Goal: Transaction & Acquisition: Book appointment/travel/reservation

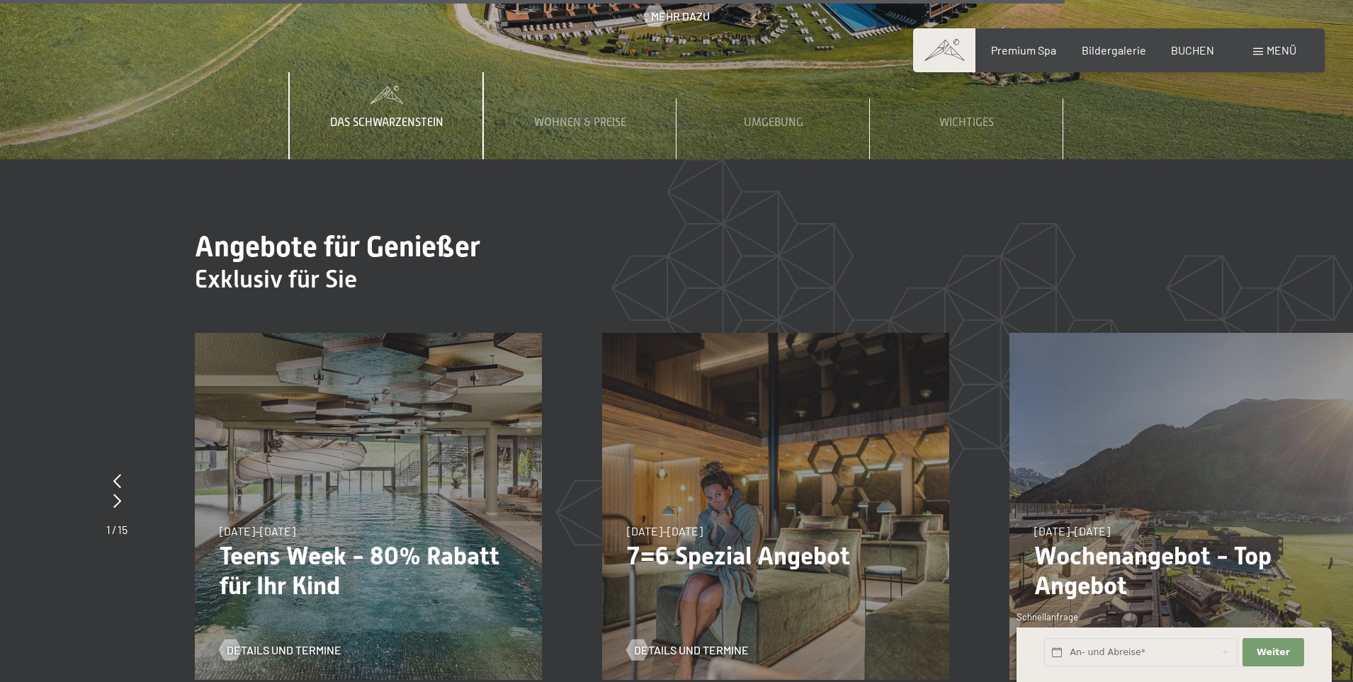
scroll to position [6519, 0]
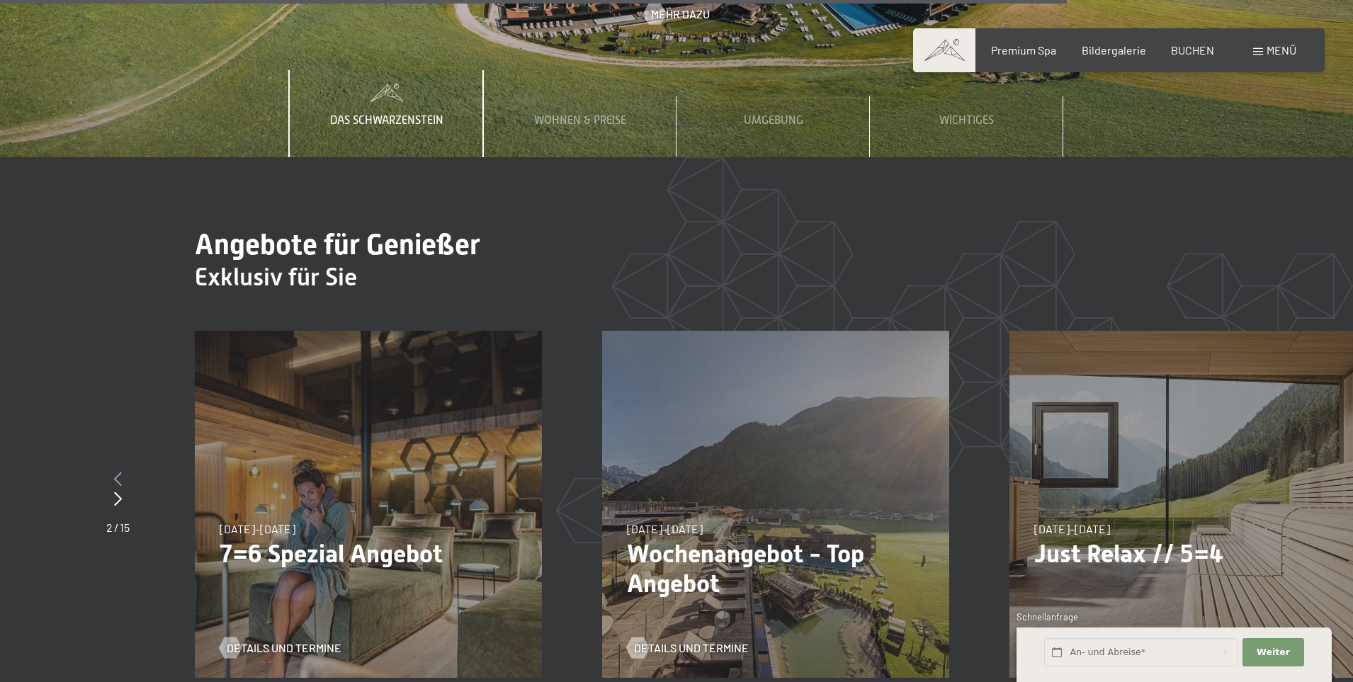
click at [116, 472] on icon at bounding box center [118, 479] width 8 height 14
click at [118, 472] on icon at bounding box center [118, 479] width 8 height 14
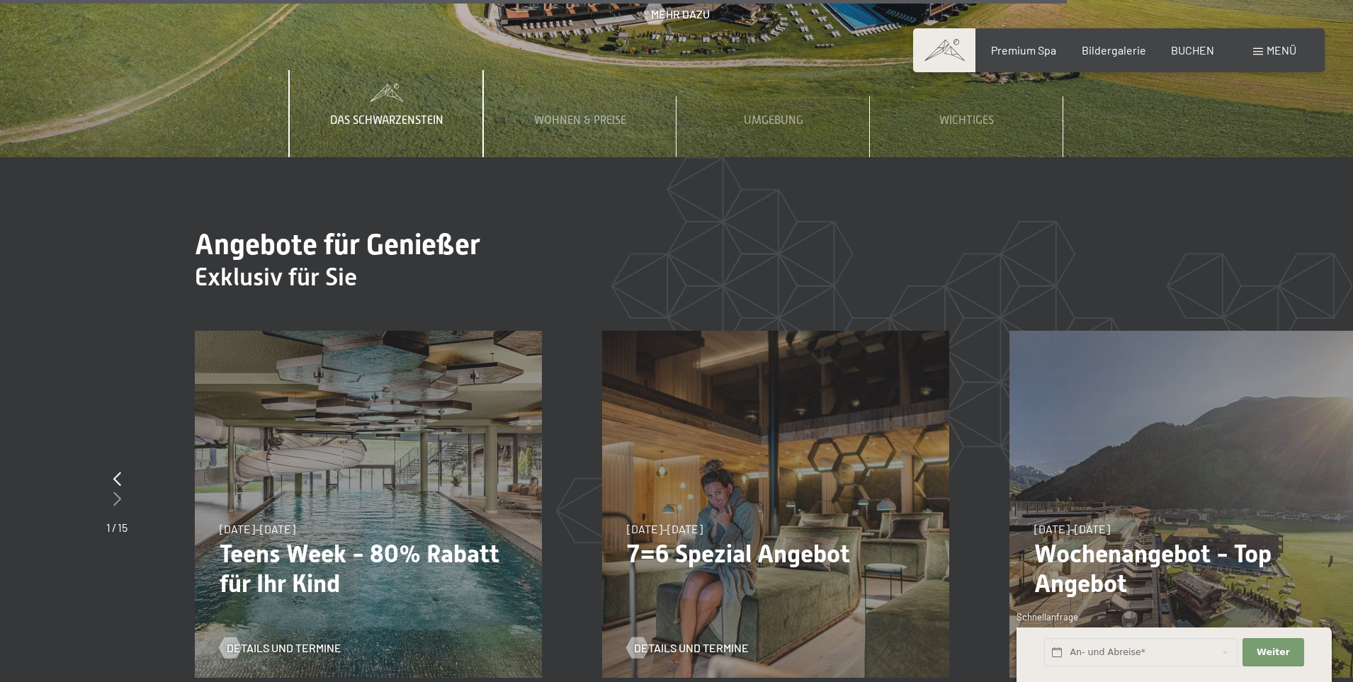
click at [113, 492] on icon at bounding box center [117, 499] width 8 height 14
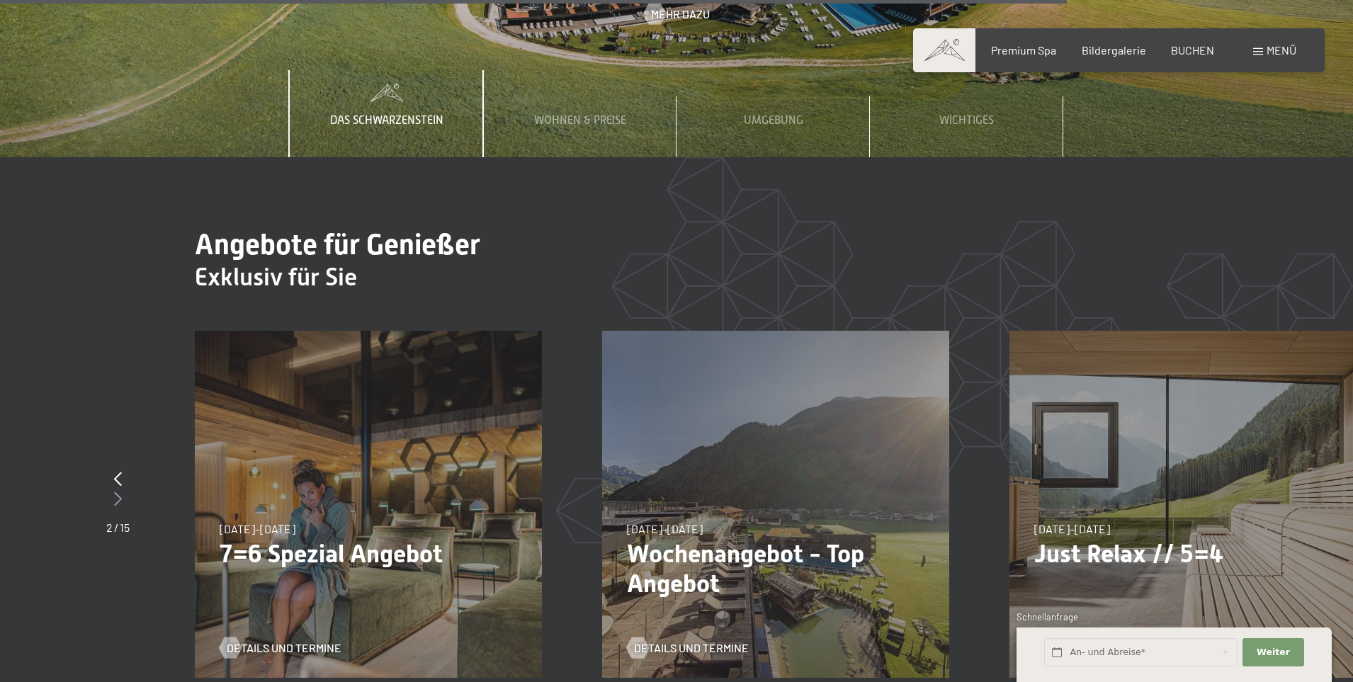
click at [114, 492] on icon at bounding box center [118, 499] width 8 height 14
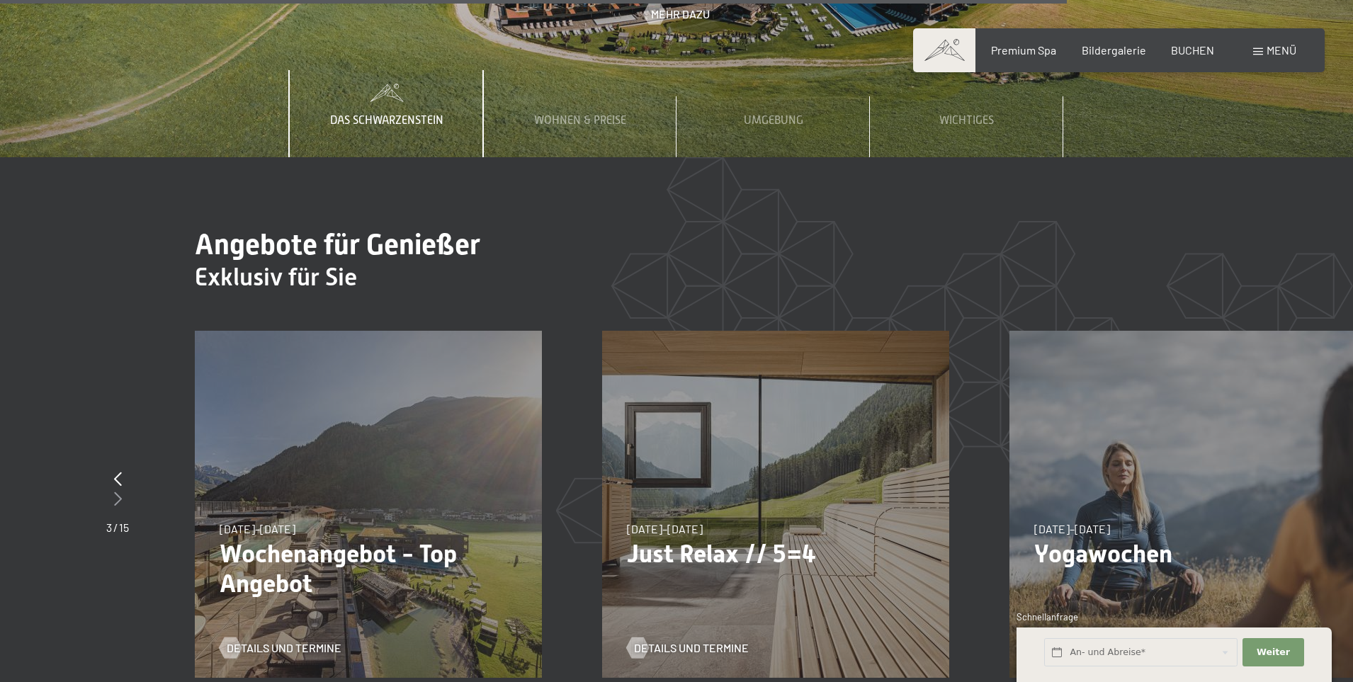
click at [114, 492] on icon at bounding box center [118, 499] width 8 height 14
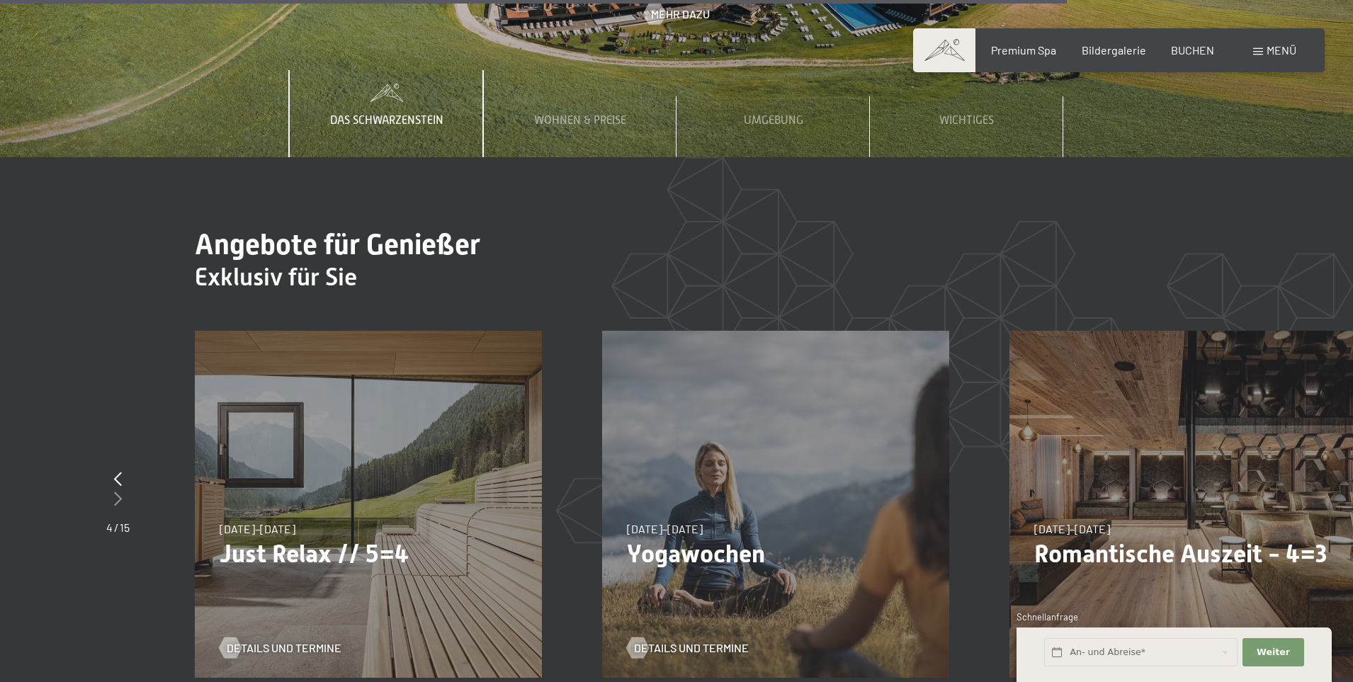
click at [113, 490] on div at bounding box center [117, 500] width 23 height 20
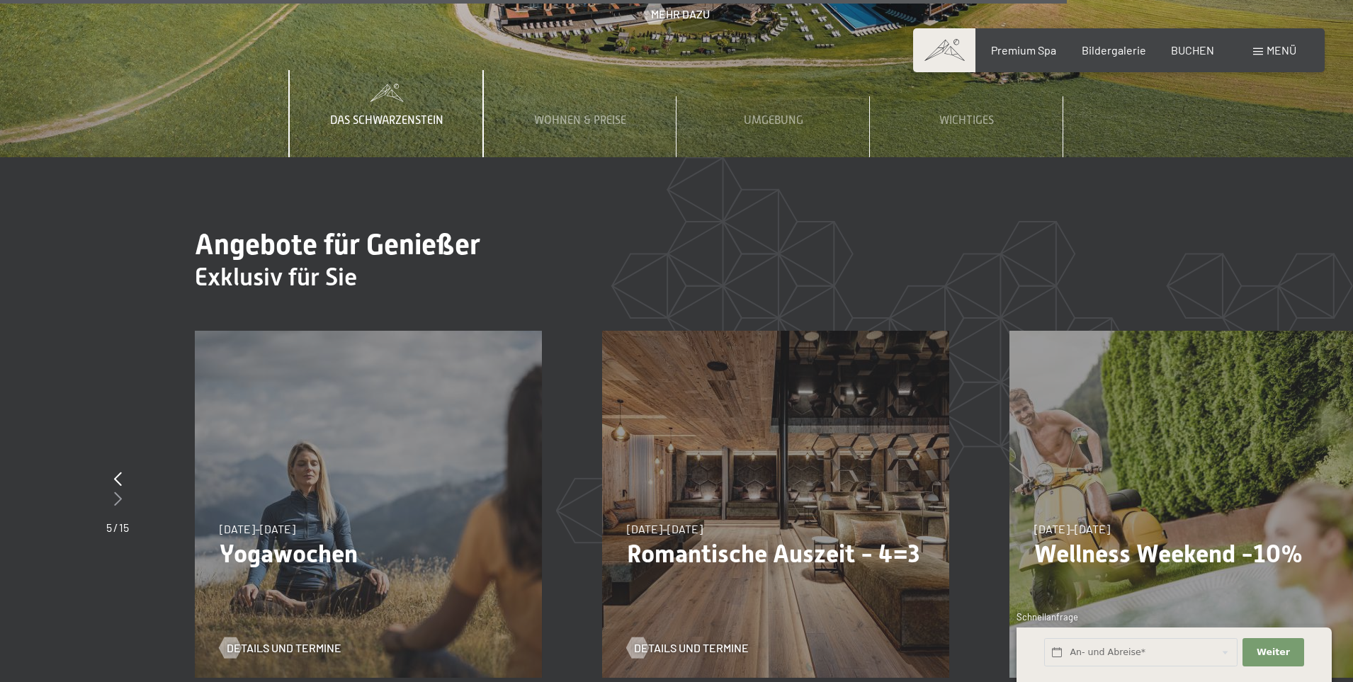
click at [114, 492] on icon at bounding box center [118, 499] width 8 height 14
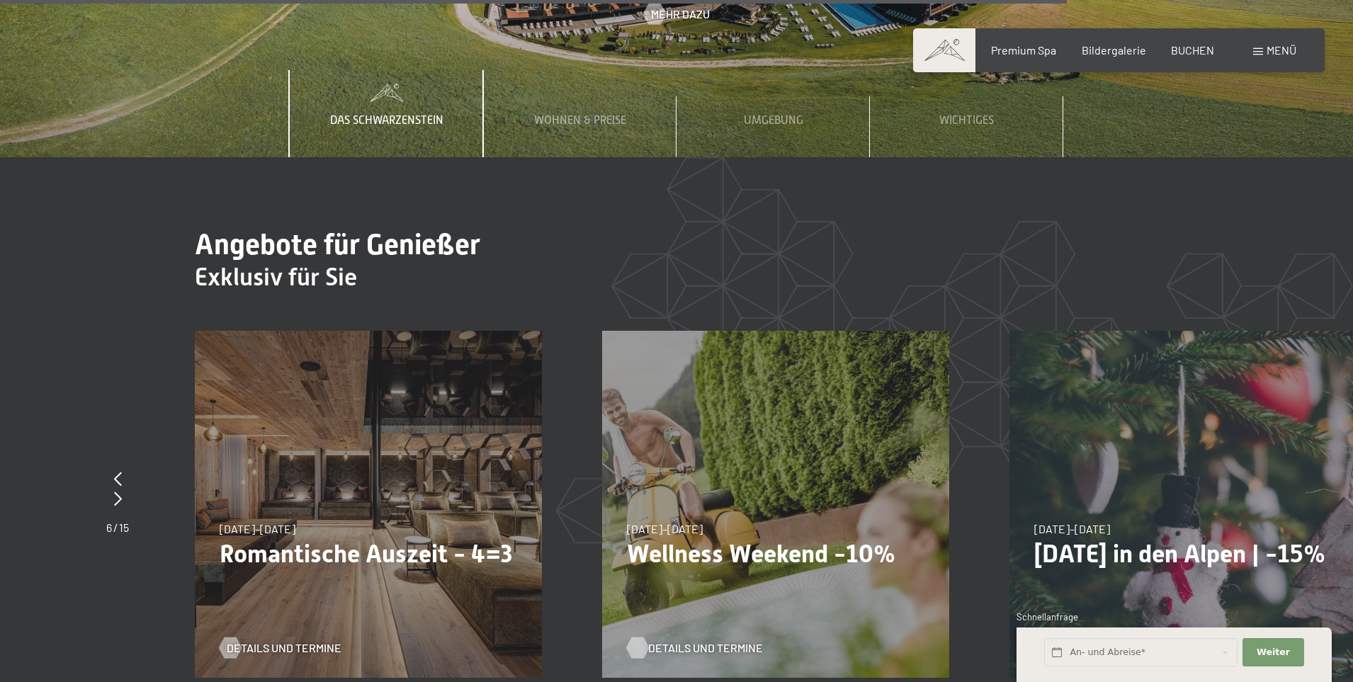
click at [742, 641] on span "Details und Termine" at bounding box center [705, 649] width 115 height 16
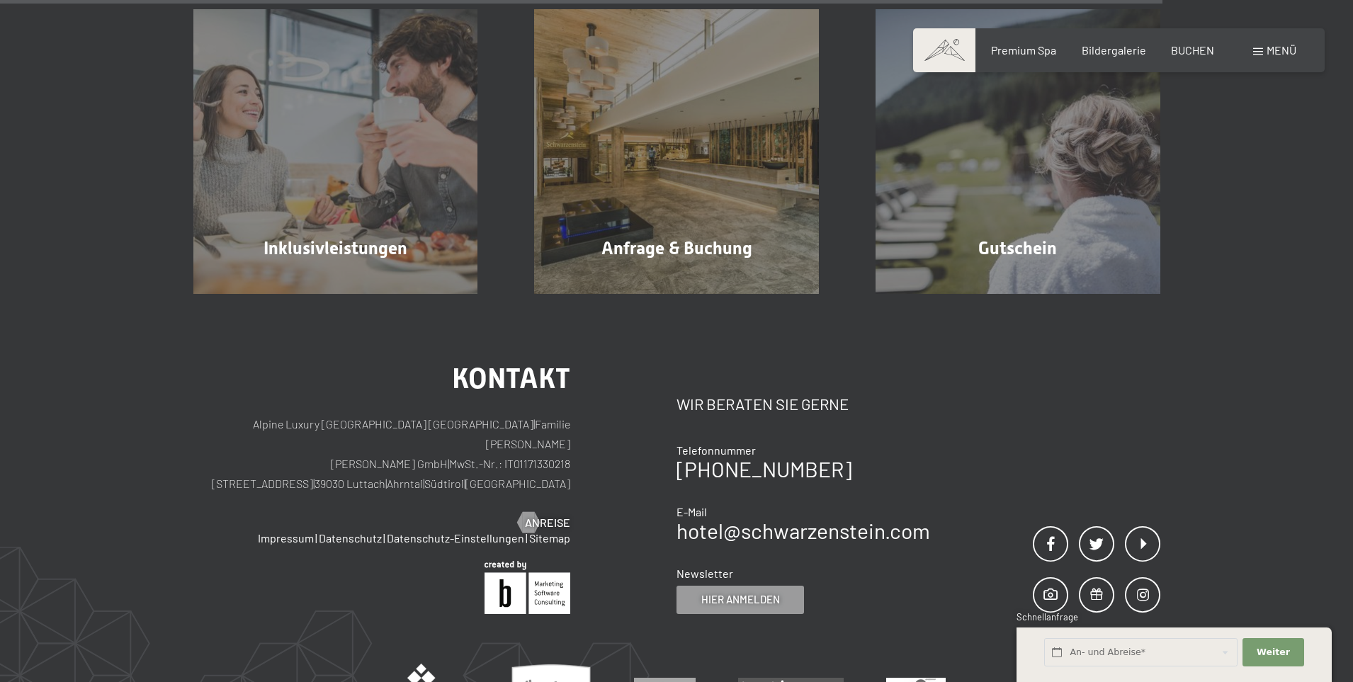
scroll to position [1417, 0]
